Goal: Task Accomplishment & Management: Complete application form

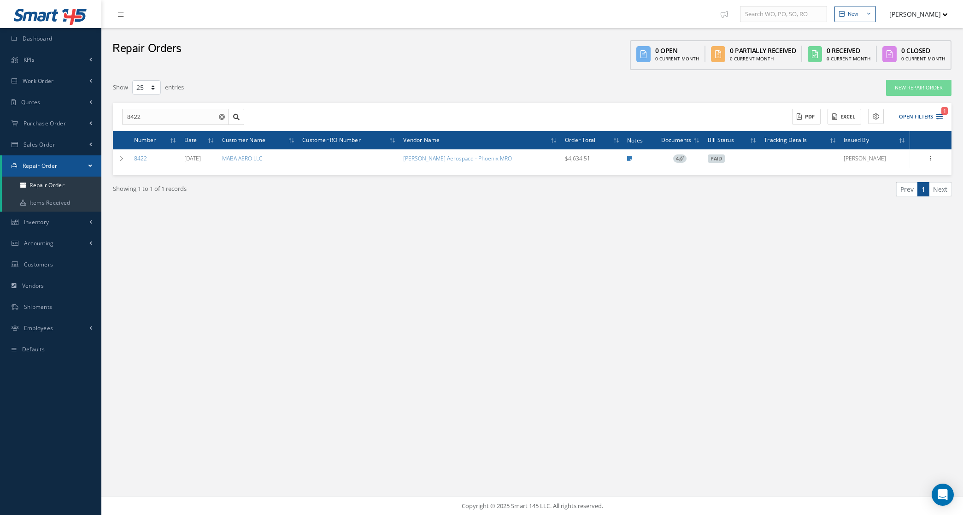
select select "25"
click at [61, 179] on link "Repair Order" at bounding box center [52, 185] width 100 height 18
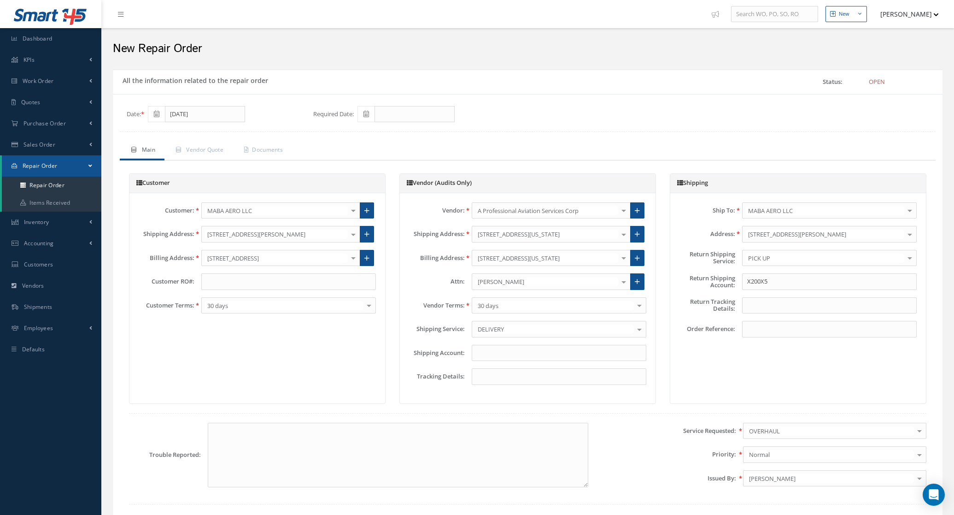
scroll to position [173, 0]
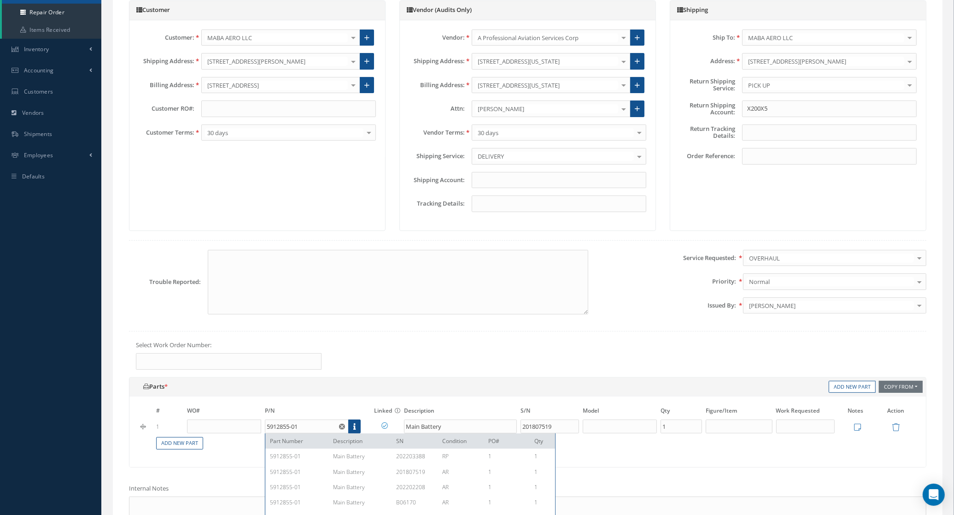
click at [586, 47] on div "Vendor: A Professional Aviation Services Corp 111Repair 1st Class Air Services …" at bounding box center [528, 120] width 256 height 201
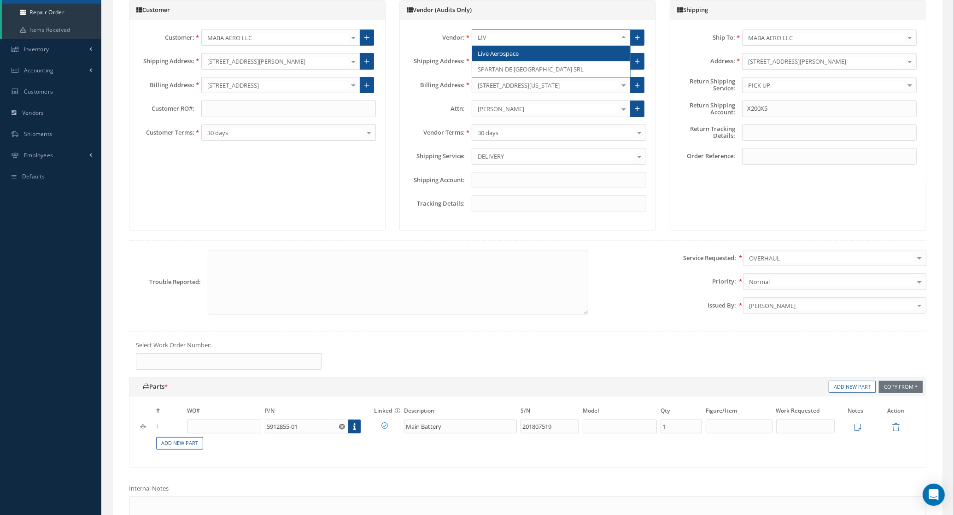
type input "LIVE"
click at [539, 47] on span "Live Aerospace" at bounding box center [551, 54] width 158 height 16
click at [534, 153] on div "Select" at bounding box center [559, 156] width 175 height 17
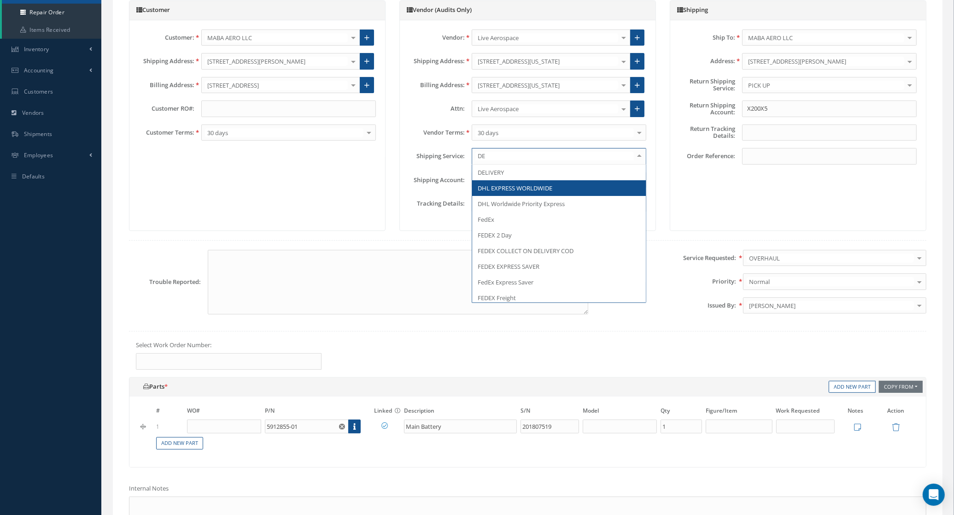
type input "DEL"
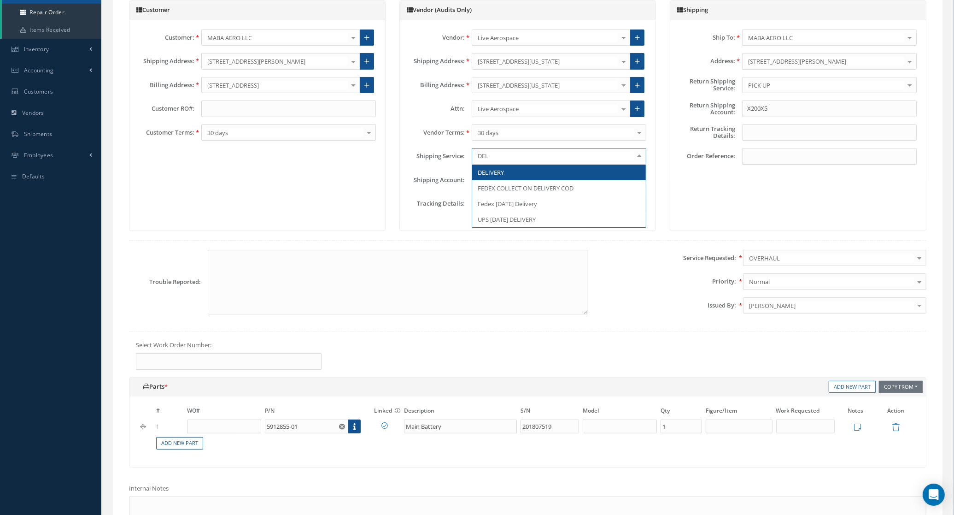
click at [491, 176] on span "DELIVERY" at bounding box center [491, 172] width 26 height 8
drag, startPoint x: 307, startPoint y: 434, endPoint x: 223, endPoint y: 443, distance: 84.0
click at [223, 443] on tbody "1 5912855-01 Part Number Description SN Condition PO# Qty Main Battery 20180751…" at bounding box center [528, 434] width 778 height 32
click at [190, 199] on div "Customer Customer: MABA AERO LLC MABA AERO LLC 21 AIR ABR AVIATION LEASING, LLC…" at bounding box center [257, 115] width 257 height 230
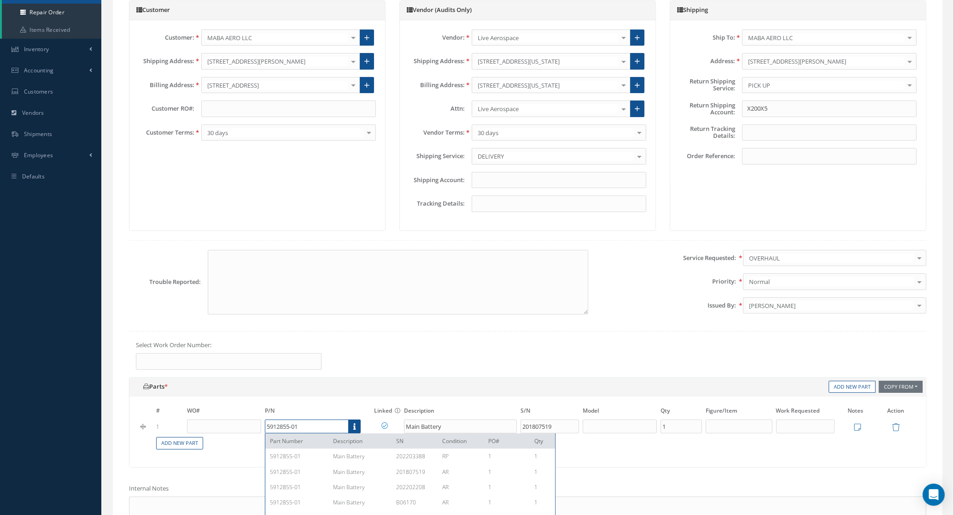
drag, startPoint x: 323, startPoint y: 426, endPoint x: 197, endPoint y: 429, distance: 125.4
click at [197, 429] on tr "1 5912855-01 Part Number Description SN Condition PO# Qty 5912855-01 Main Batte…" at bounding box center [528, 426] width 778 height 16
click at [117, 371] on div "Main Vendor Quote Documents Customer Customer: MABA AERO LLC MABA AERO LLC 21 A…" at bounding box center [528, 299] width 830 height 663
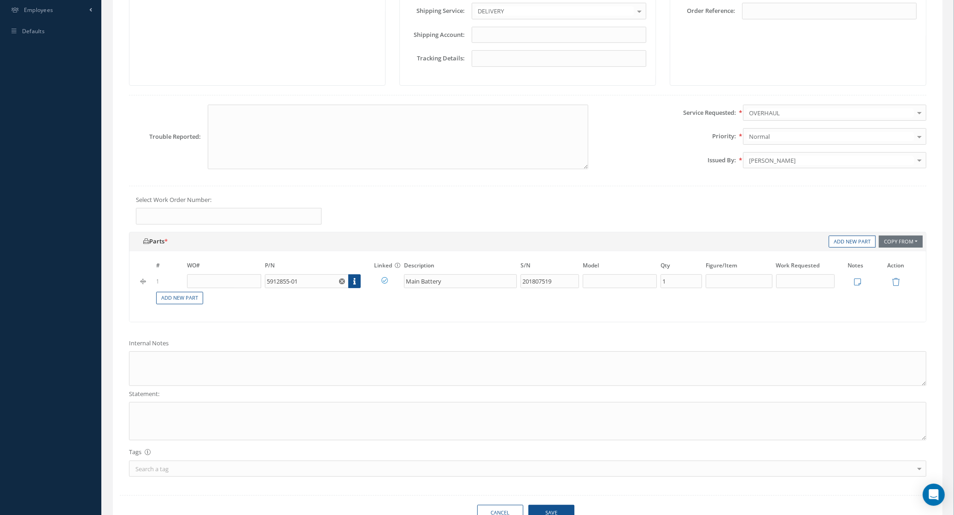
scroll to position [346, 0]
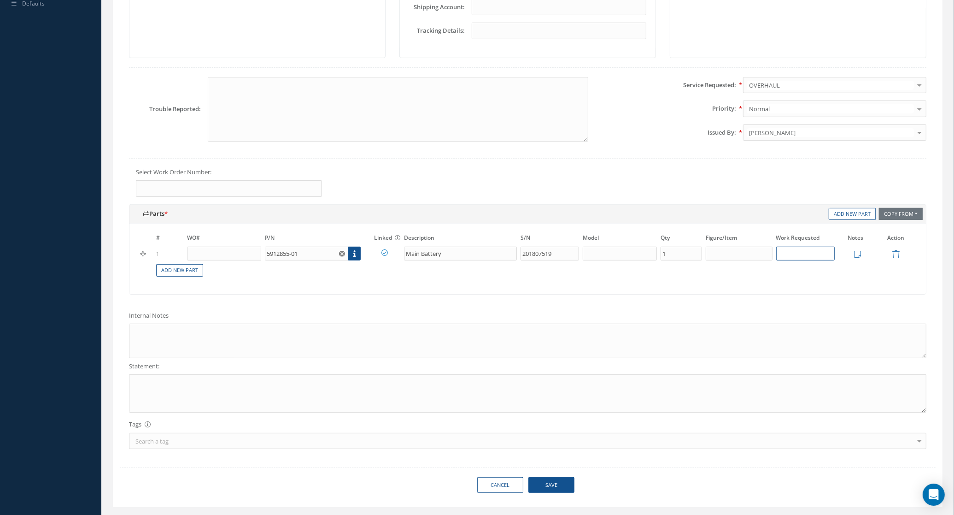
click at [786, 253] on input "text" at bounding box center [805, 254] width 59 height 14
type input "OVERHAUL"
click at [284, 331] on textarea at bounding box center [528, 340] width 798 height 35
paste textarea "AD WORTHINESS DUAL RELEASE CERTIFICATE"
type textarea "AD WORTHINESS DUAL RELEASE CERTIFICATE"
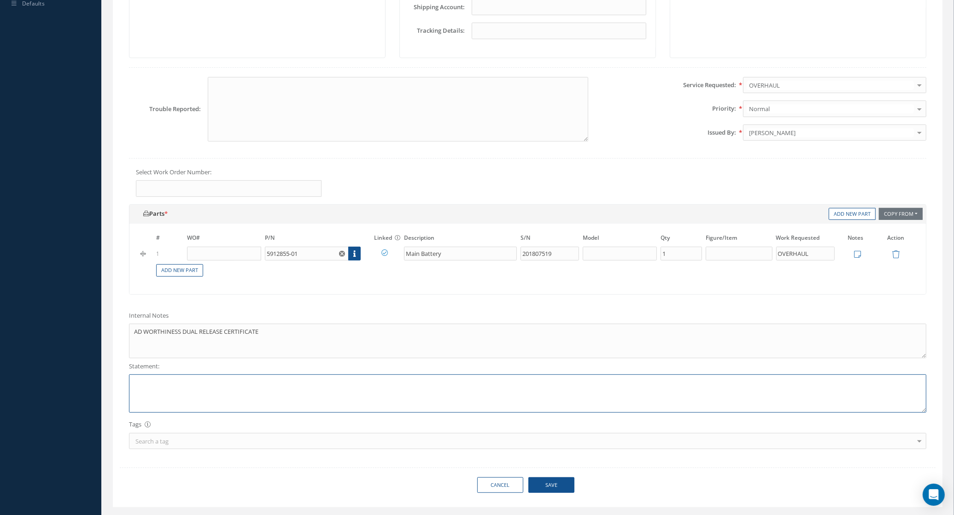
click at [213, 402] on textarea at bounding box center [528, 393] width 798 height 38
paste textarea "AD WORTHINESS DUAL RELEASE CERTIFICATE"
type textarea "AD WORTHINESS DUAL RELEASE CERTIFICATE"
click at [856, 255] on icon at bounding box center [857, 254] width 7 height 8
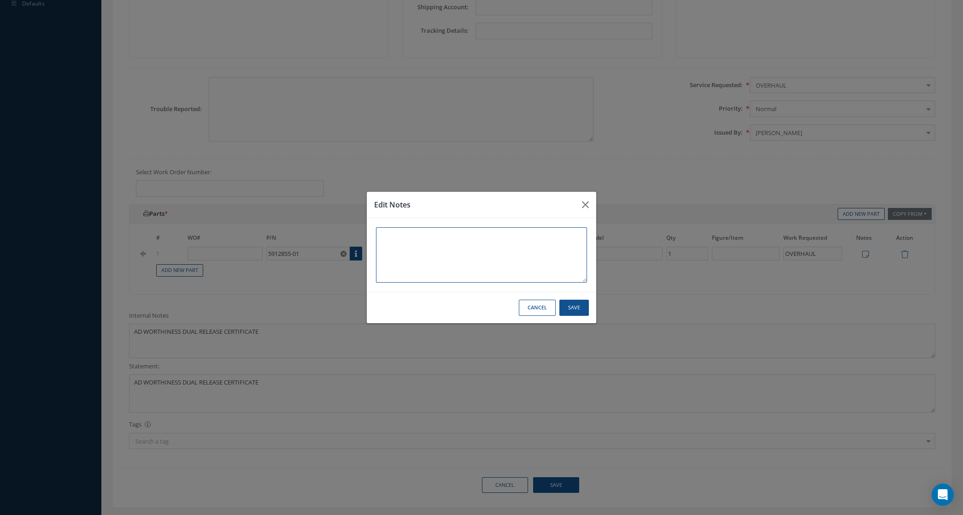
click at [501, 255] on textarea at bounding box center [481, 254] width 211 height 55
paste textarea "AD WORTHINESS DUAL RELEASE CERTIFICATE"
type textarea "AD WORTHINESS DUAL RELEASE CERTIFICATE"
click at [564, 314] on button "Save" at bounding box center [573, 308] width 29 height 16
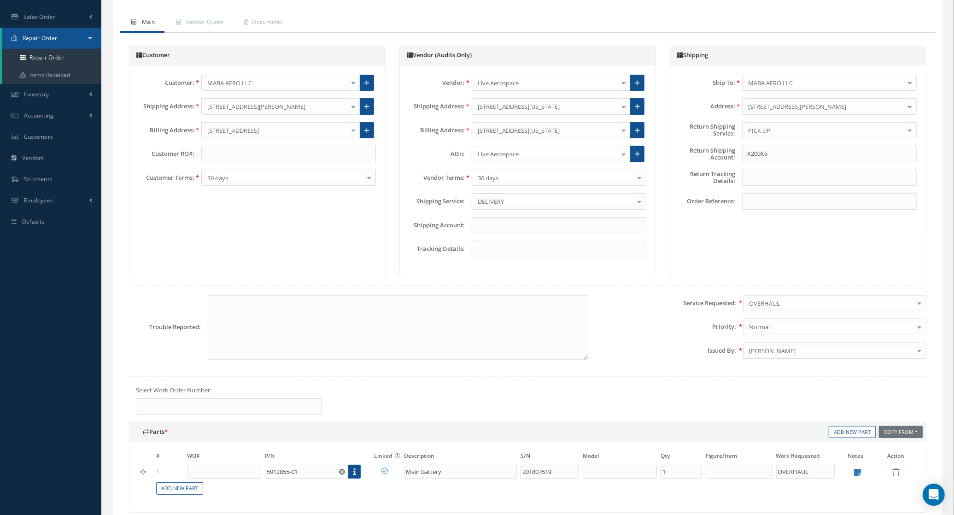
scroll to position [115, 0]
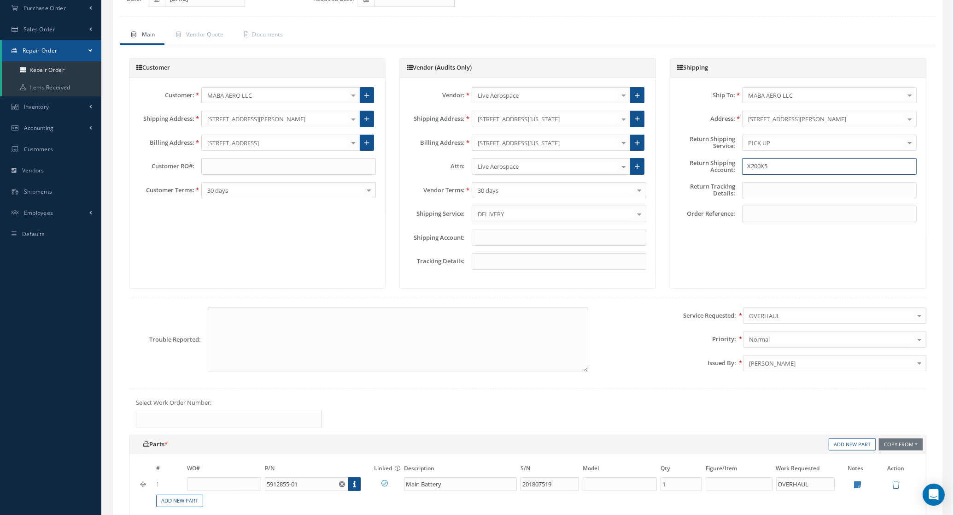
drag, startPoint x: 775, startPoint y: 172, endPoint x: 695, endPoint y: 171, distance: 80.2
click at [695, 171] on div "Return Shipping Account: X200X5" at bounding box center [798, 166] width 251 height 17
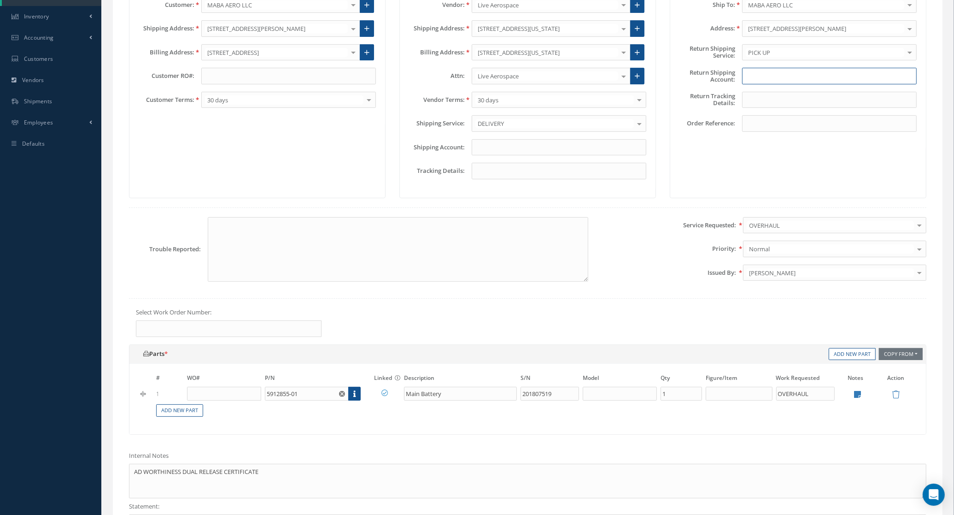
scroll to position [346, 0]
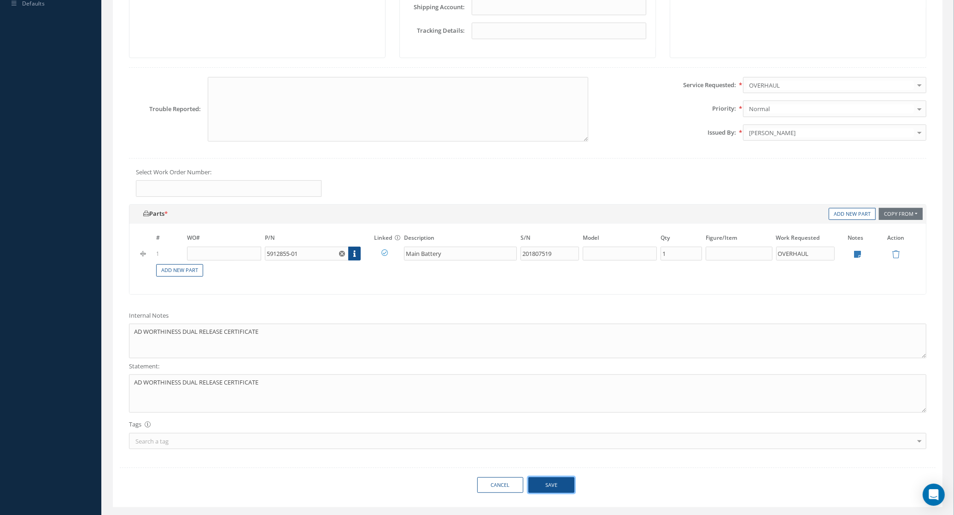
click at [560, 492] on button "Save" at bounding box center [552, 485] width 46 height 16
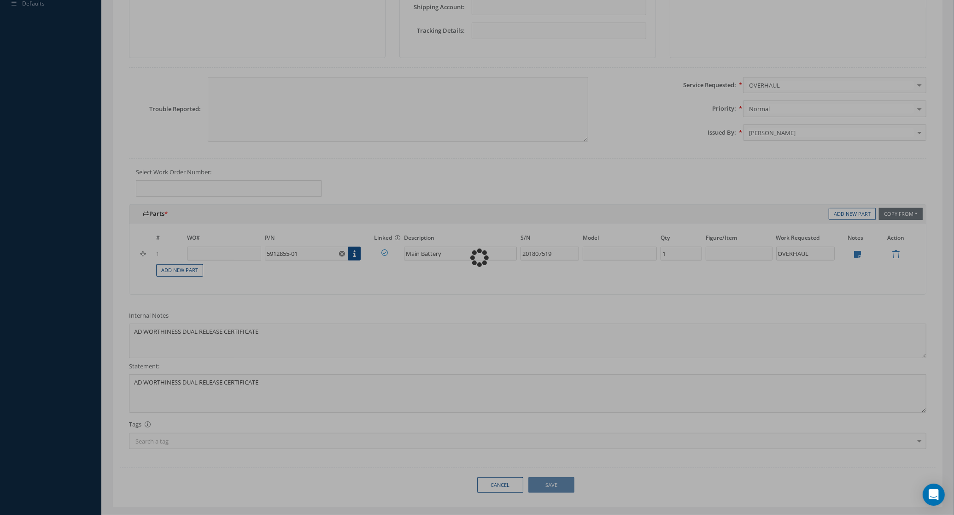
type input "0"
type textarea "AD WORTHINESS DUAL RELEASE CERTIFICATE -- Mariana Valdivia 08/26/2025 10:27AM"
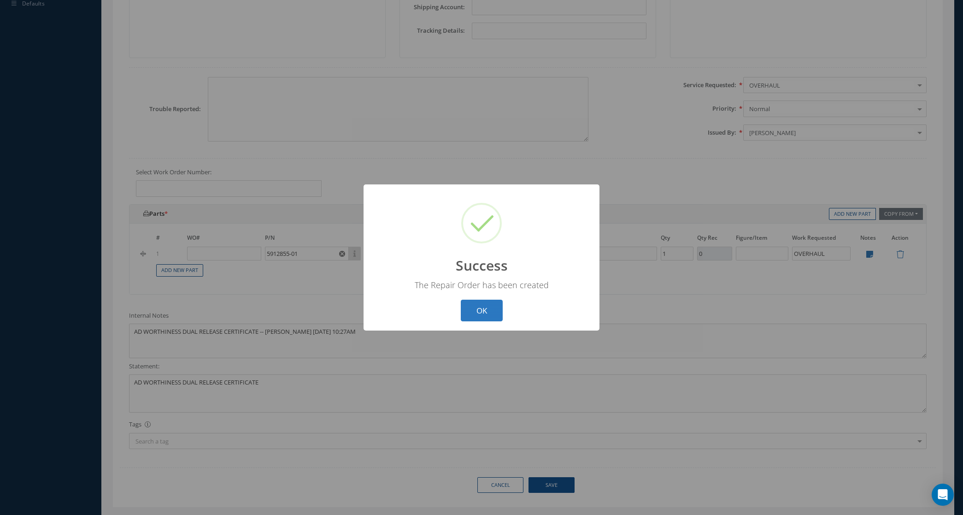
click at [479, 311] on button "OK" at bounding box center [482, 311] width 42 height 22
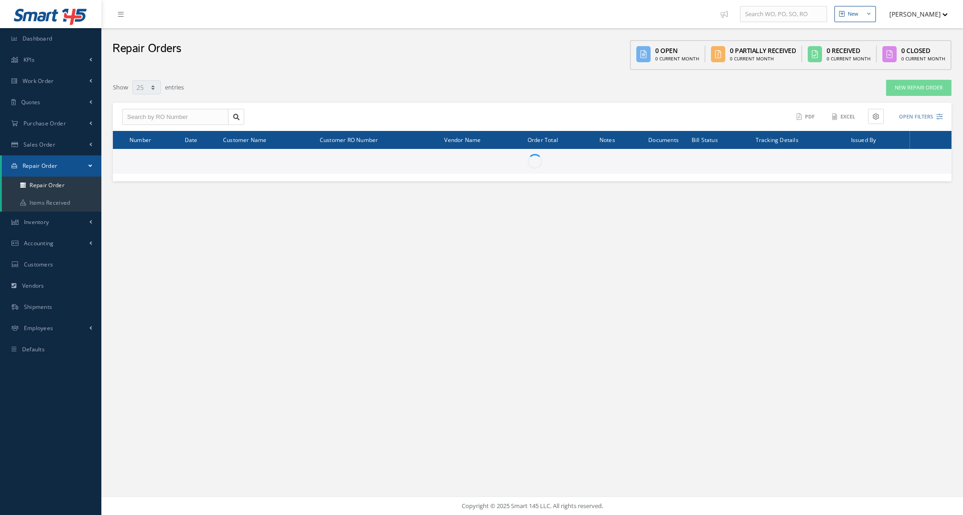
select select "25"
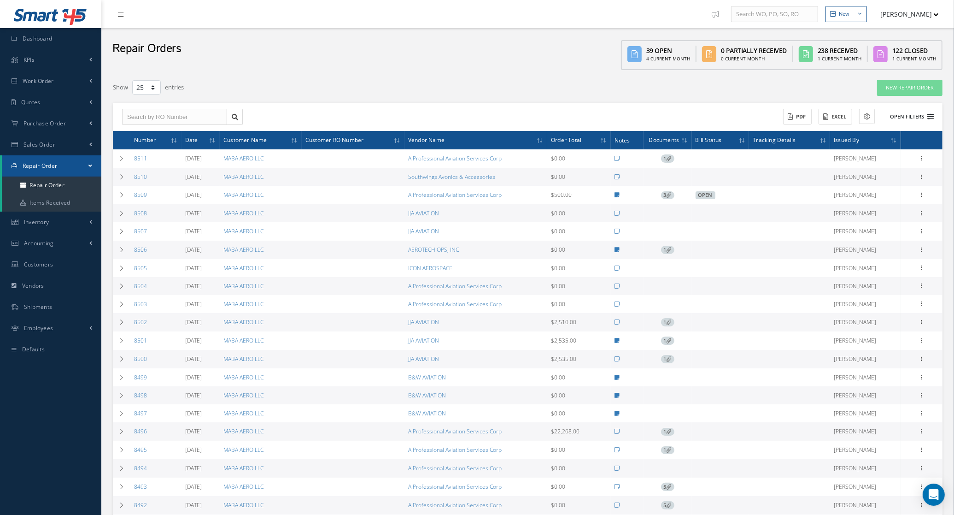
click at [925, 119] on button "Open Filters" at bounding box center [908, 116] width 52 height 15
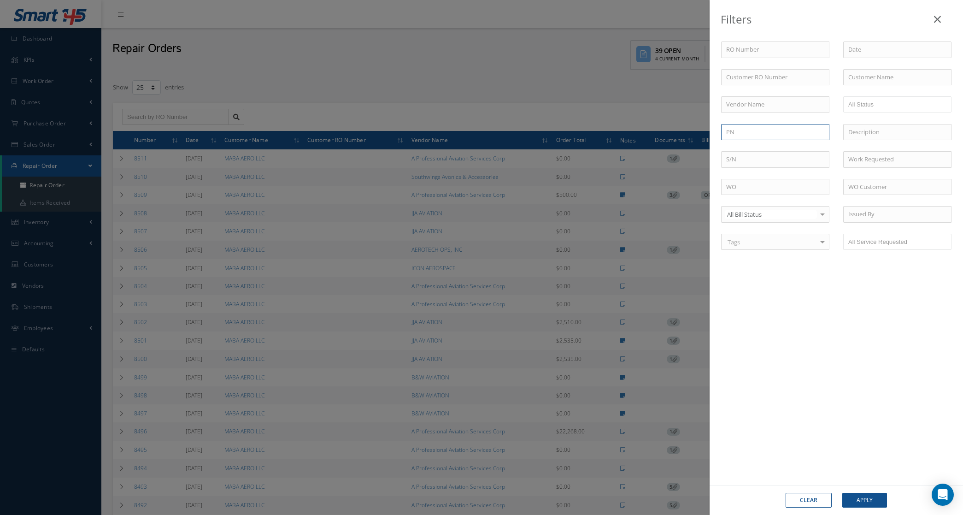
click at [756, 127] on input "text" at bounding box center [775, 132] width 108 height 17
paste input "5912855-01"
type input "5912855-01"
click at [842, 493] on button "Apply" at bounding box center [864, 500] width 45 height 15
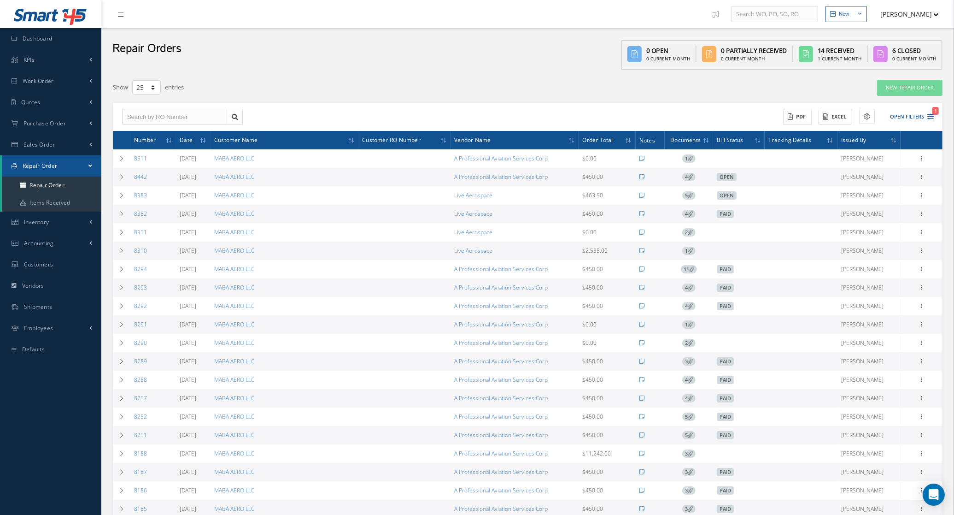
click at [111, 195] on div "Filters RO Number Customer RO Number Customer Name Vendor Name Open Vendor Quot…" at bounding box center [528, 361] width 844 height 564
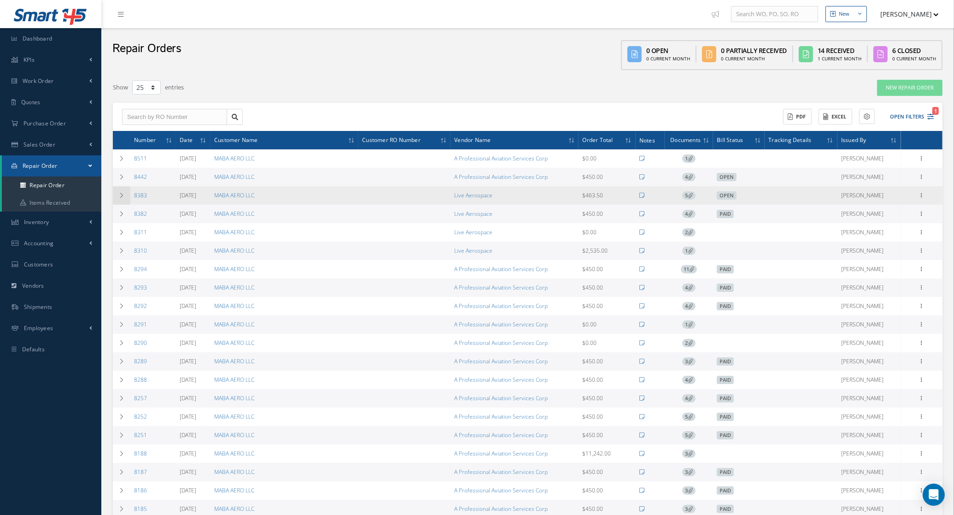
click at [119, 196] on icon at bounding box center [121, 196] width 6 height 6
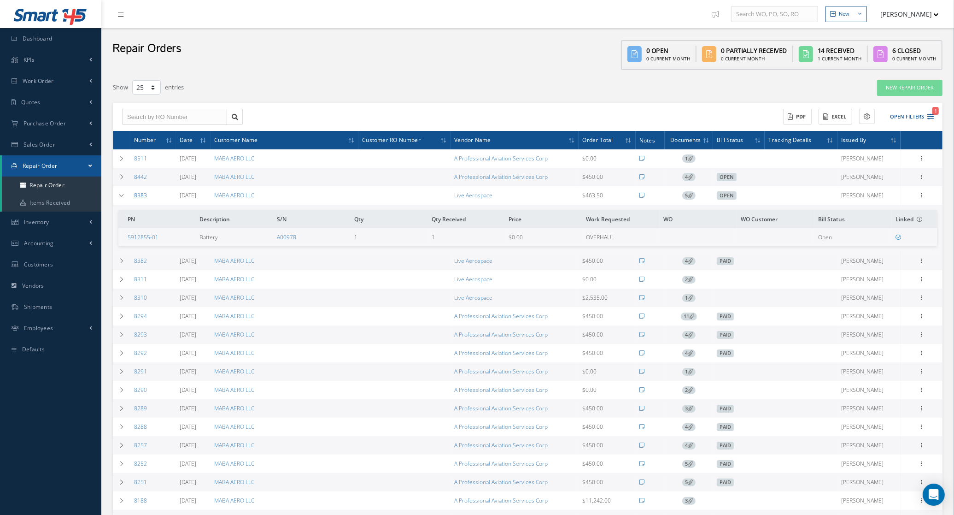
click at [141, 196] on link "8383" at bounding box center [140, 195] width 13 height 8
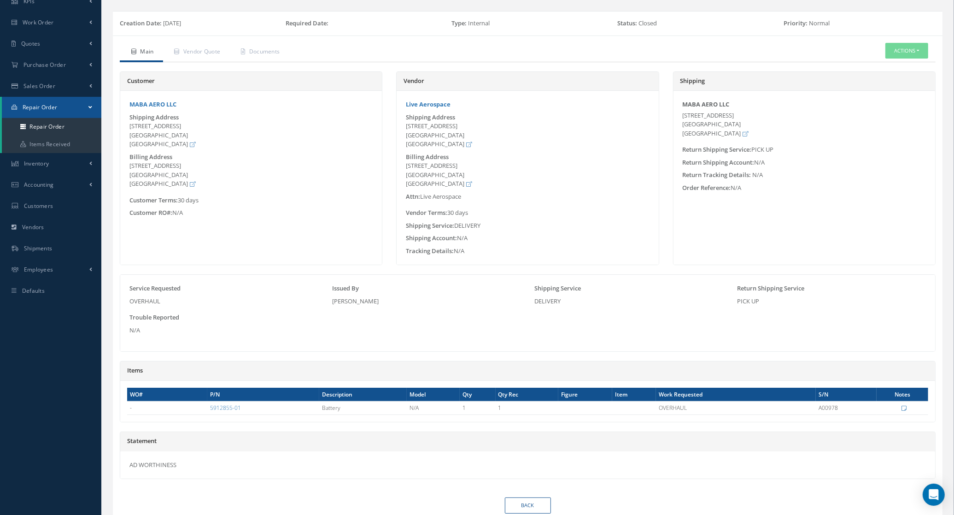
scroll to position [103, 0]
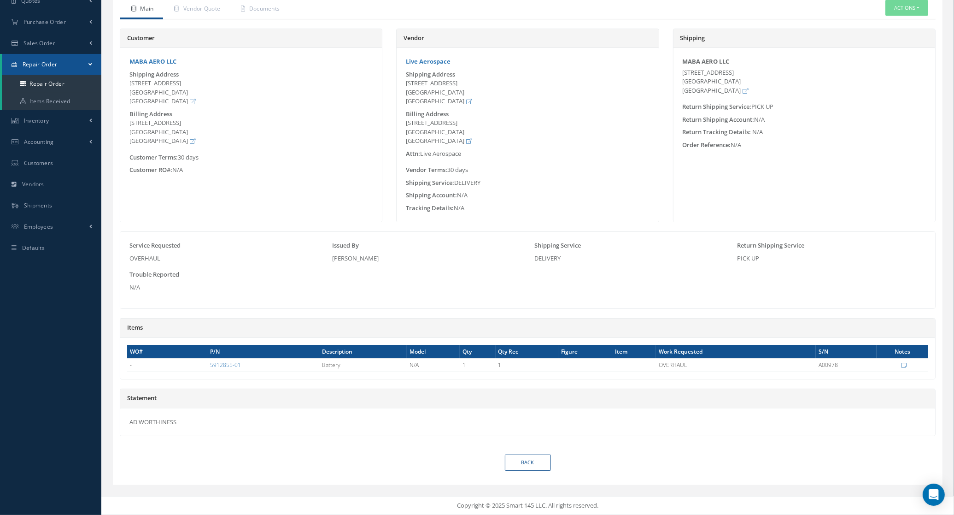
drag, startPoint x: 219, startPoint y: 427, endPoint x: 113, endPoint y: 427, distance: 106.4
click at [113, 427] on div "Main Vendor Quote Customer Quote Documents Actions Edit Send By Email Received …" at bounding box center [528, 227] width 830 height 455
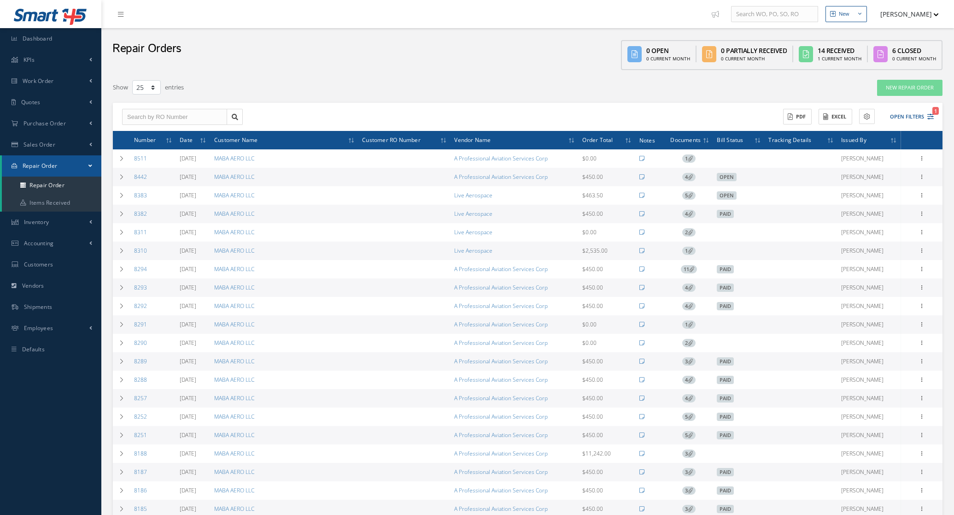
select select "25"
click at [141, 174] on link "8442" at bounding box center [140, 177] width 13 height 8
select select "25"
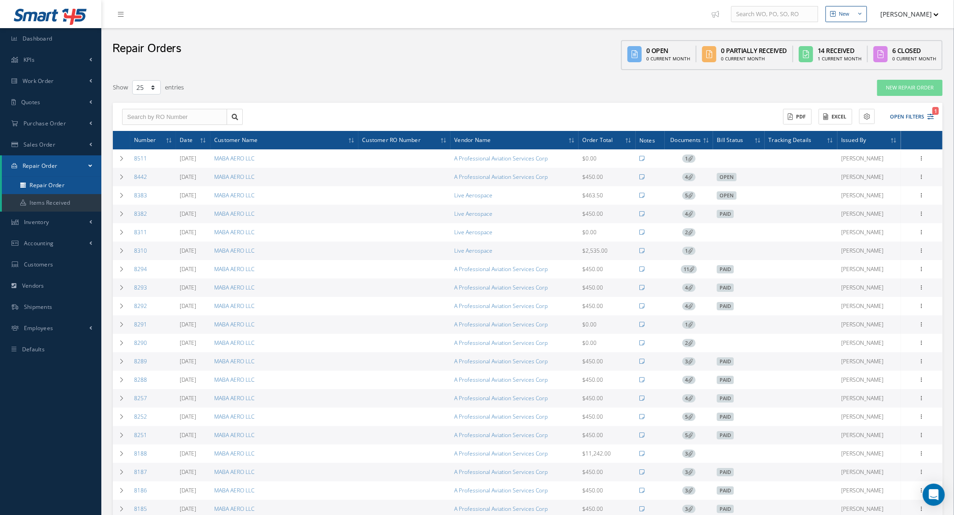
click at [53, 180] on link "Repair Order" at bounding box center [52, 185] width 100 height 18
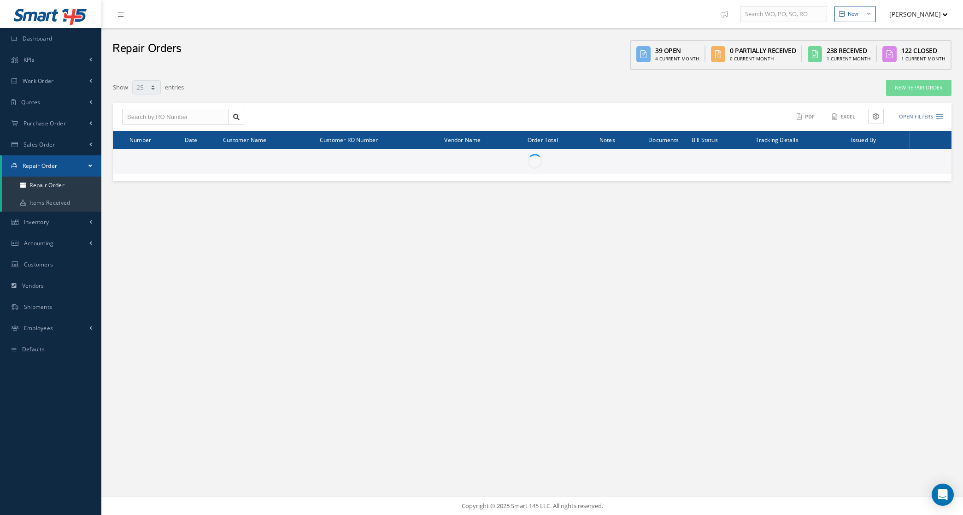
select select "25"
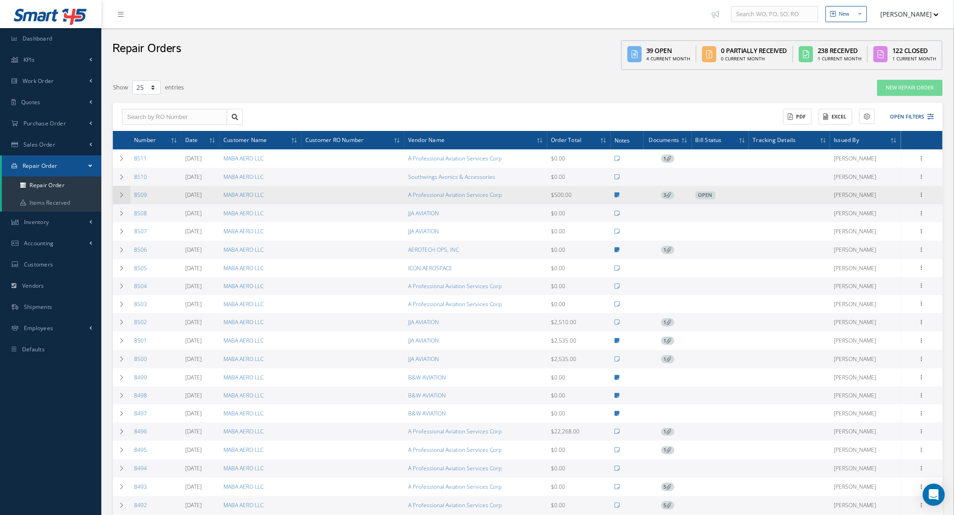
click at [124, 197] on icon at bounding box center [121, 195] width 6 height 6
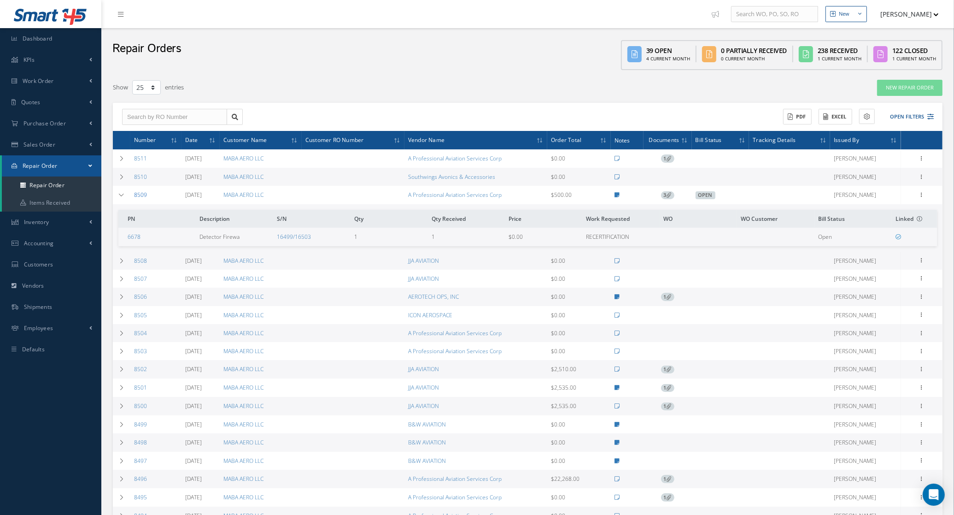
click at [144, 196] on link "8509" at bounding box center [140, 195] width 13 height 8
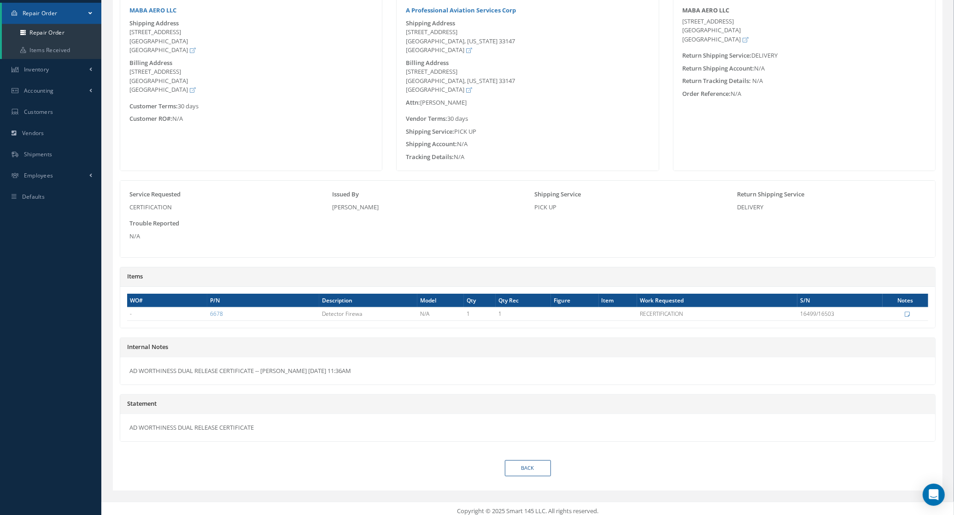
scroll to position [160, 0]
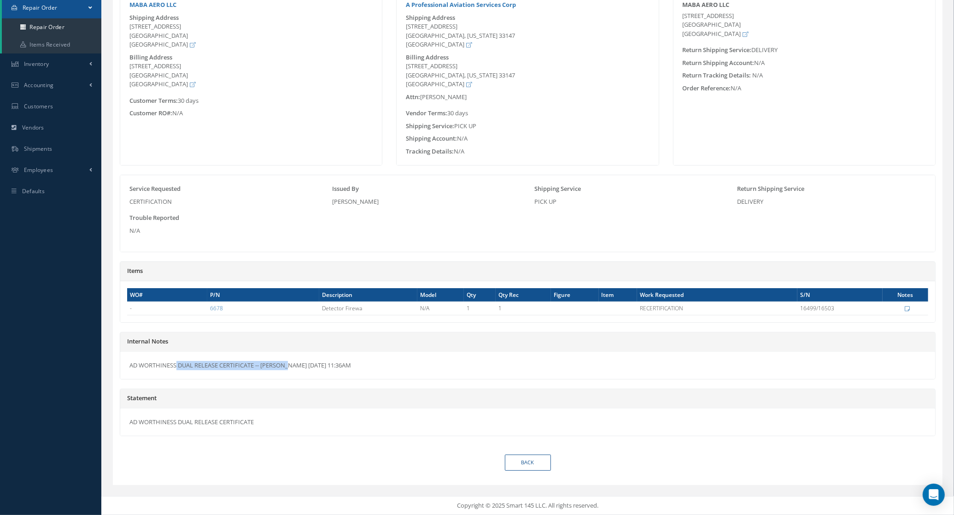
drag, startPoint x: 254, startPoint y: 364, endPoint x: 125, endPoint y: 369, distance: 128.6
click at [125, 369] on div "AD WORTHINESS DUAL RELEASE CERTIFICATE -- [PERSON_NAME] [DATE] 11:36AM" at bounding box center [527, 366] width 815 height 28
copy div "AD WORTHINESS DUAL RELEASE CERTIFICAT"
drag, startPoint x: 256, startPoint y: 367, endPoint x: 125, endPoint y: 366, distance: 130.9
click at [125, 366] on div "AD WORTHINESS DUAL RELEASE CERTIFICATE -- [PERSON_NAME] [DATE] 11:36AM" at bounding box center [527, 366] width 815 height 28
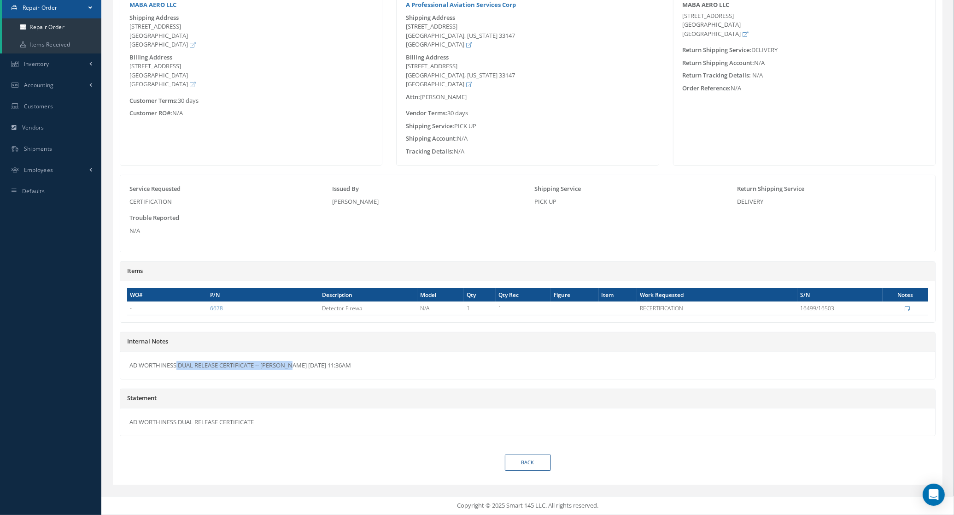
copy div "AD WORTHINESS DUAL RELEASE CERTIFICATE"
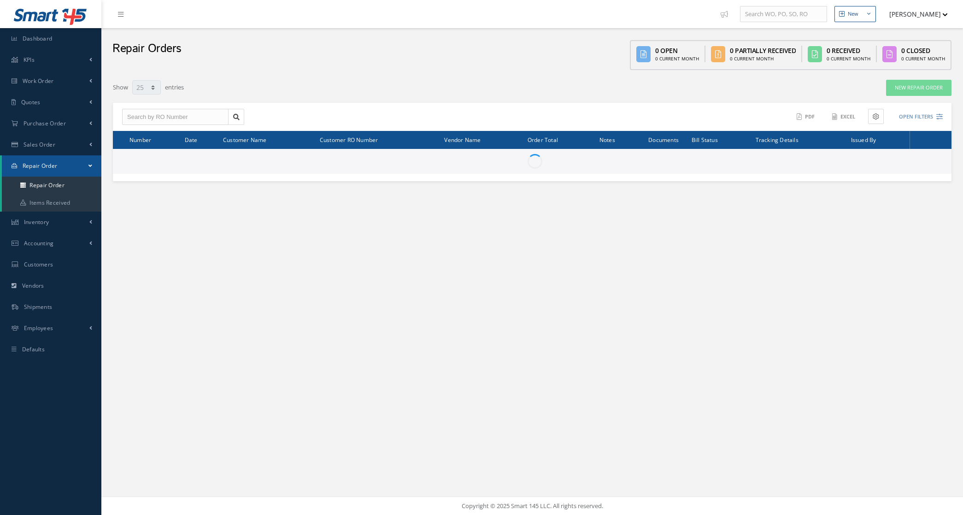
select select "25"
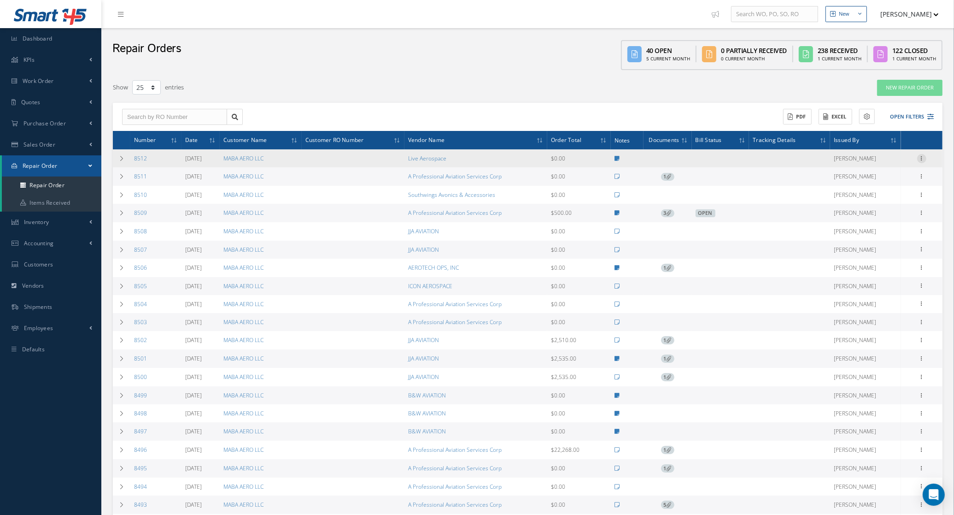
click at [918, 157] on icon at bounding box center [921, 157] width 9 height 7
click at [834, 268] on link "Repair Order" at bounding box center [811, 270] width 73 height 12
click at [923, 158] on icon at bounding box center [921, 157] width 9 height 7
click at [817, 280] on link "Vendor Shipper" at bounding box center [811, 282] width 73 height 12
